Goal: Task Accomplishment & Management: Manage account settings

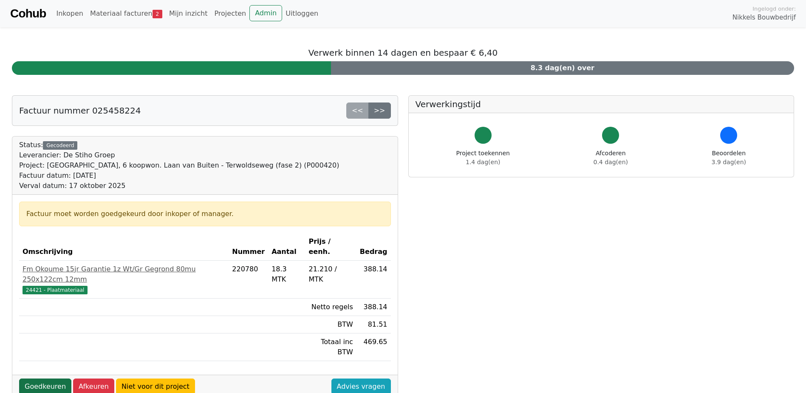
click at [55, 378] on link "Goedkeuren" at bounding box center [45, 386] width 52 height 16
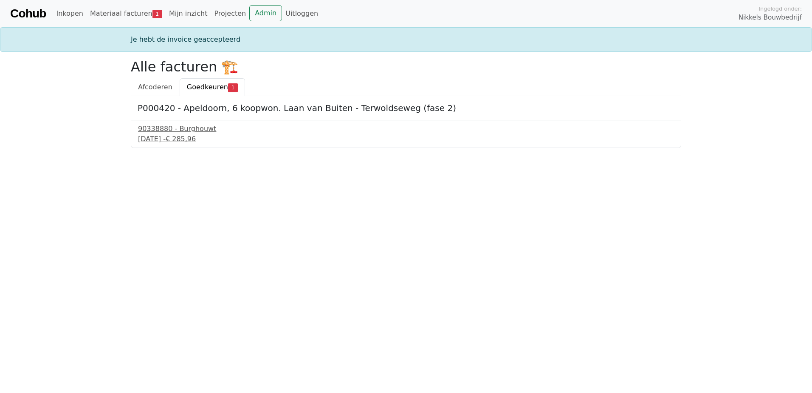
click at [206, 88] on span "Goedkeuren" at bounding box center [207, 87] width 41 height 8
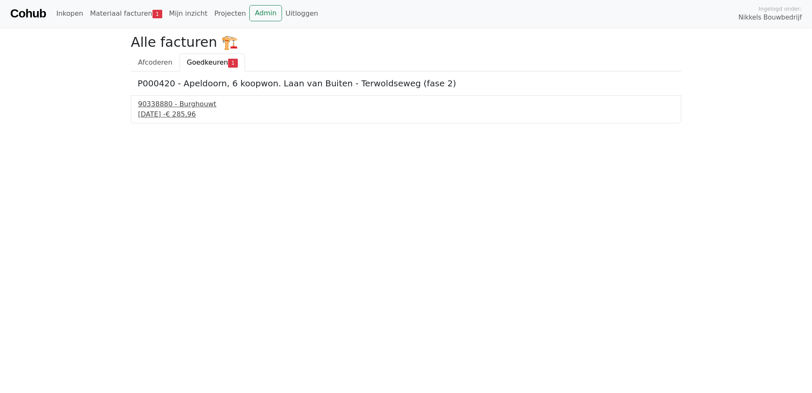
click at [194, 110] on div "19 september 2025 - € 285,96" at bounding box center [406, 114] width 536 height 10
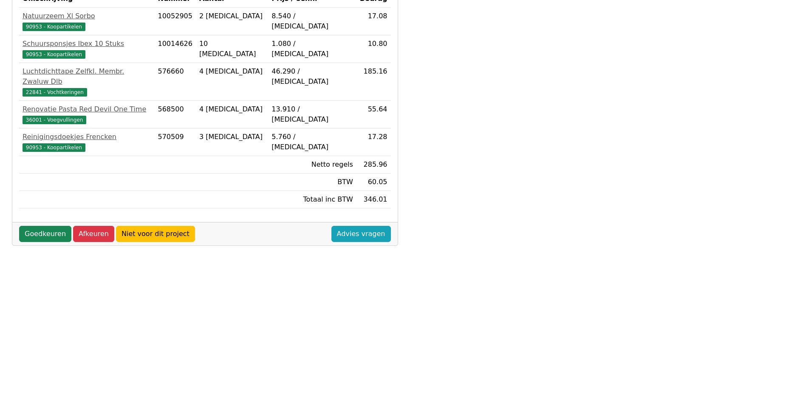
scroll to position [285, 0]
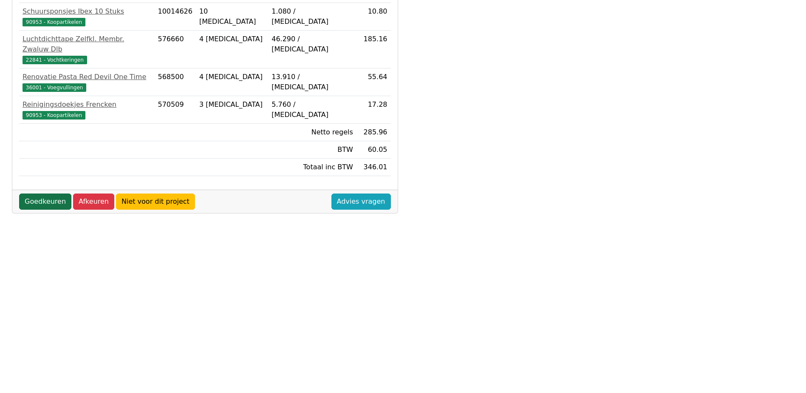
click at [36, 193] on link "Goedkeuren" at bounding box center [45, 201] width 52 height 16
